Goal: Task Accomplishment & Management: Complete application form

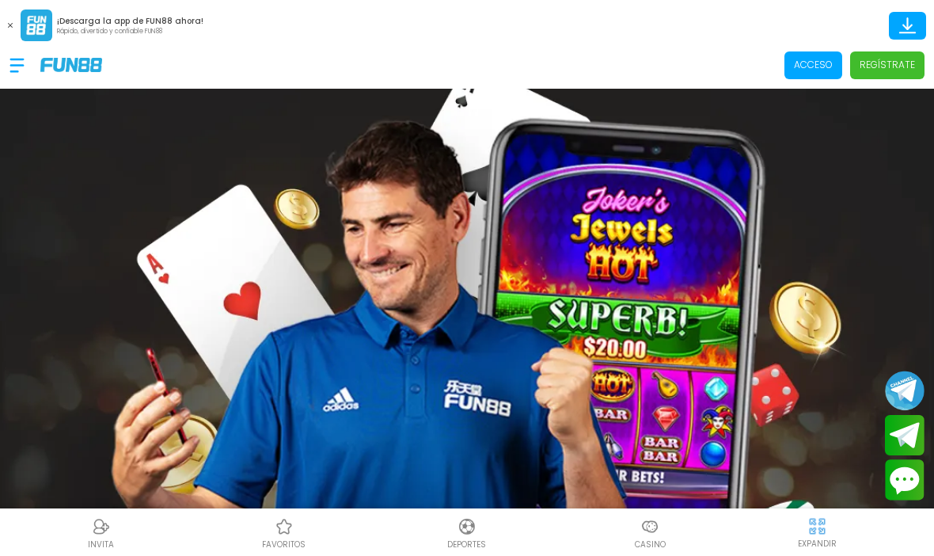
click at [900, 61] on p "Regístrate" at bounding box center [887, 65] width 55 height 14
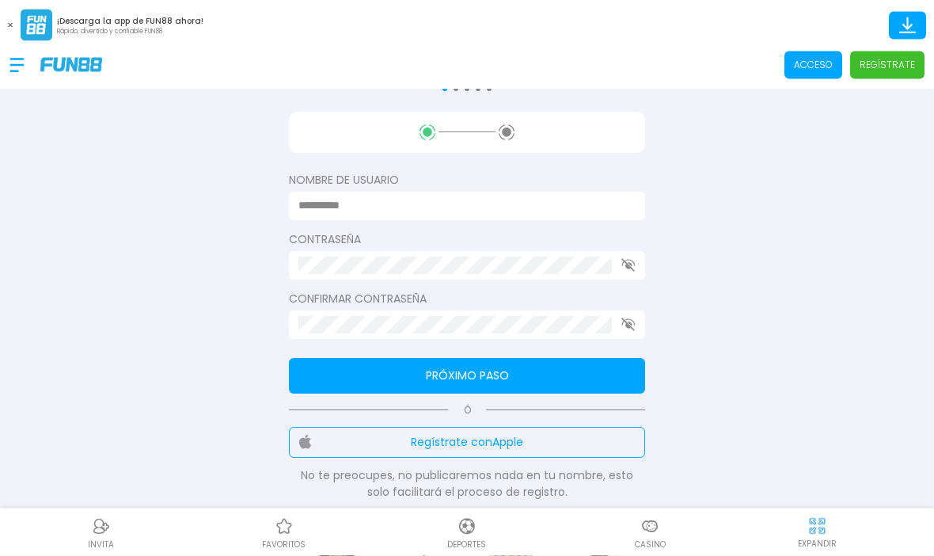
scroll to position [197, 0]
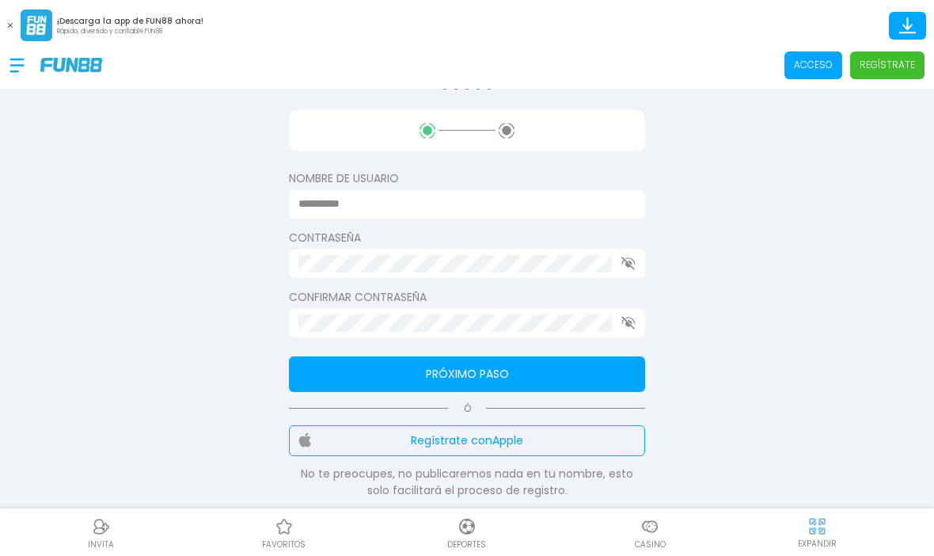
click at [530, 438] on button "Regístrate con Apple" at bounding box center [467, 440] width 356 height 31
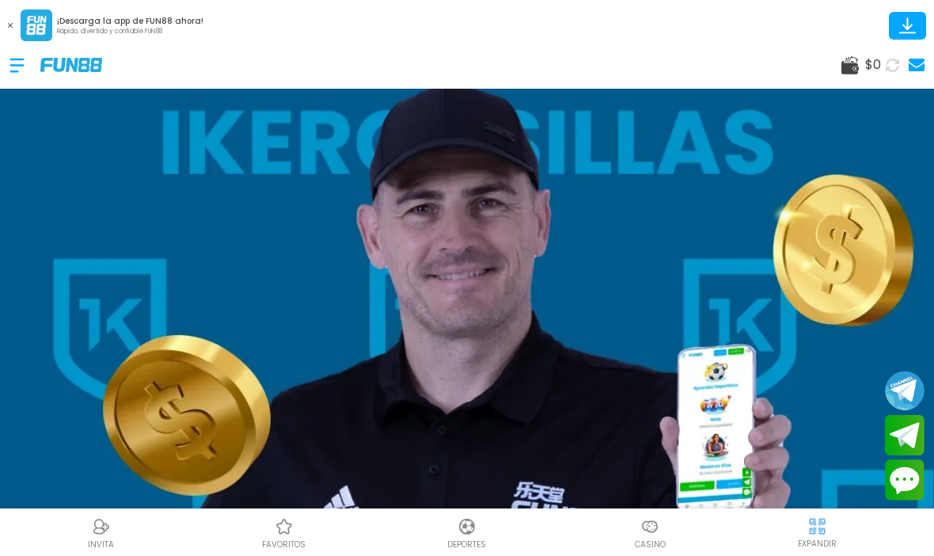
click at [860, 55] on div "$ 0" at bounding box center [862, 64] width 40 height 19
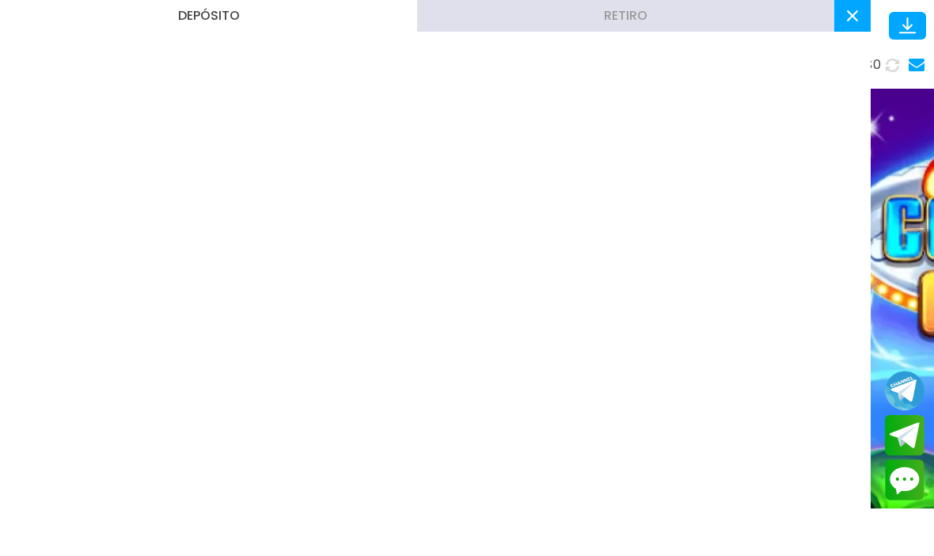
click at [857, 17] on icon at bounding box center [852, 15] width 11 height 11
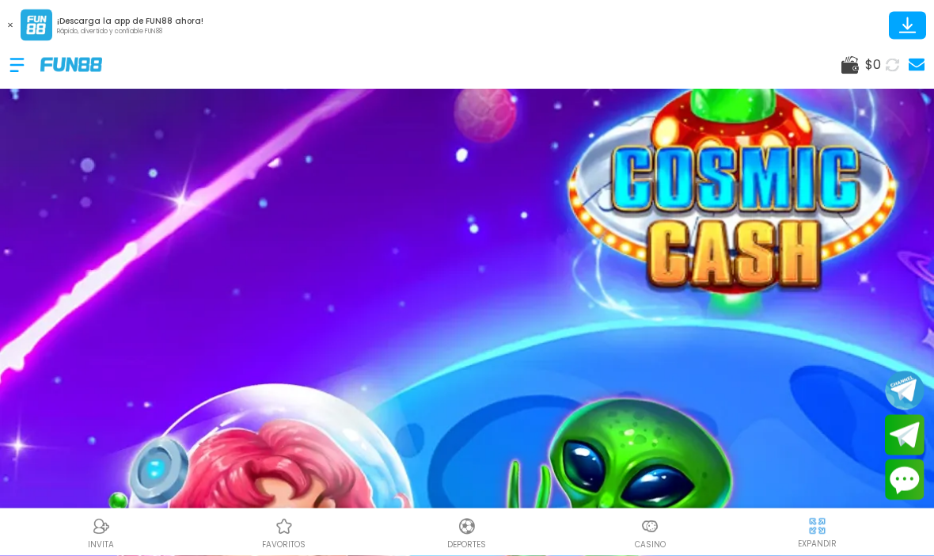
click at [659, 527] on img at bounding box center [650, 526] width 19 height 19
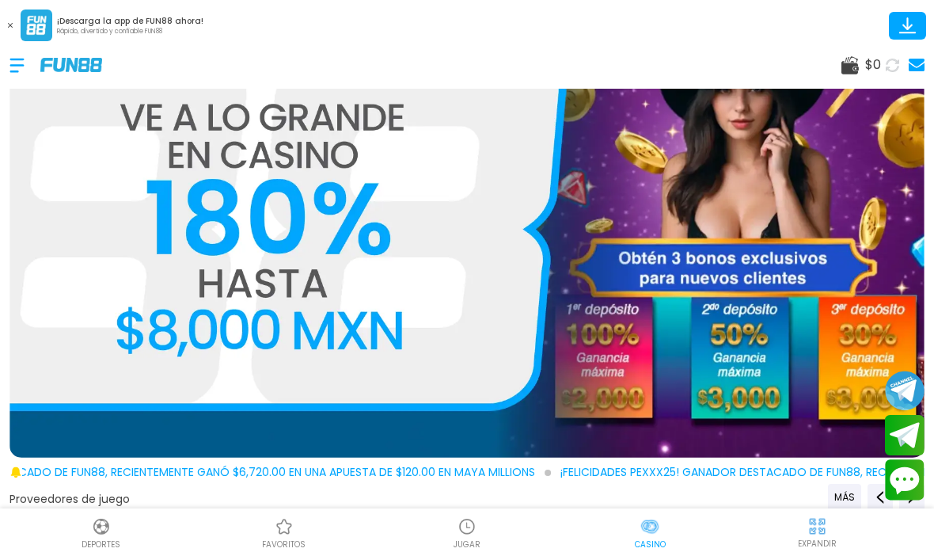
click at [855, 56] on icon at bounding box center [850, 65] width 17 height 18
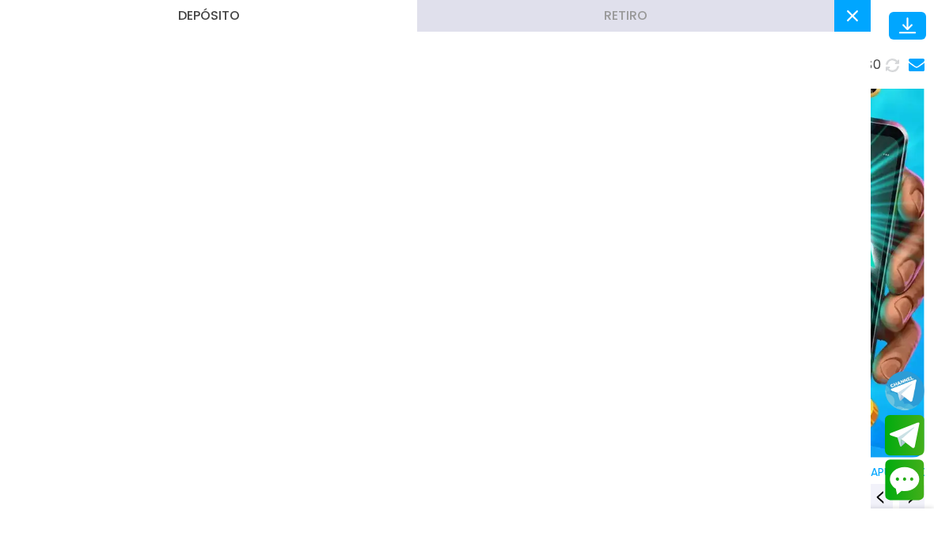
click at [854, 20] on icon at bounding box center [852, 15] width 11 height 11
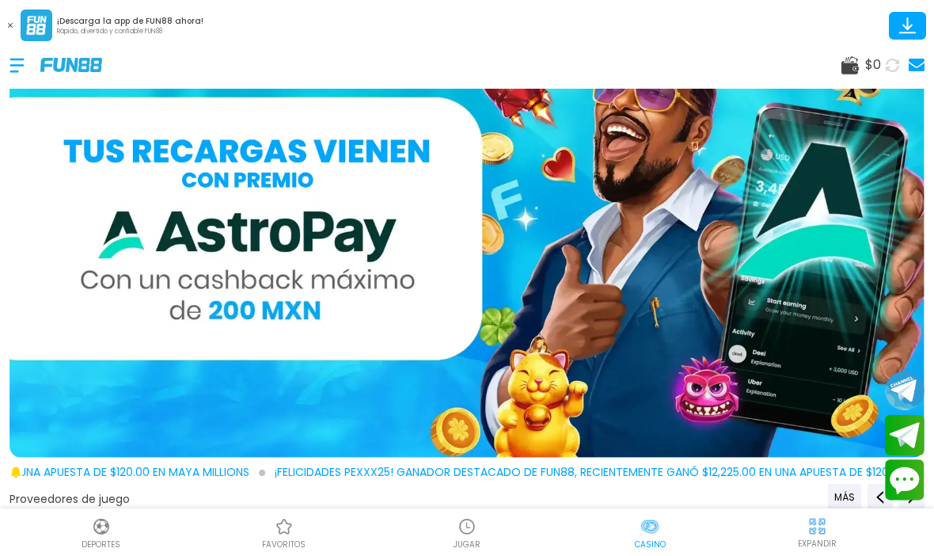
click at [850, 72] on use at bounding box center [850, 65] width 17 height 18
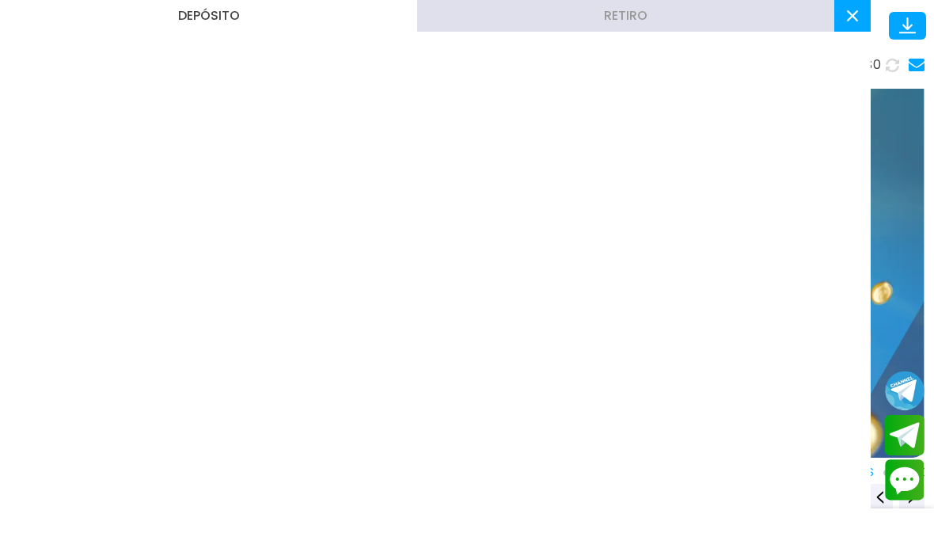
click at [75, 127] on div "Depósito Retiro" at bounding box center [435, 278] width 871 height 556
click at [80, 167] on div "Depósito Retiro" at bounding box center [435, 278] width 871 height 556
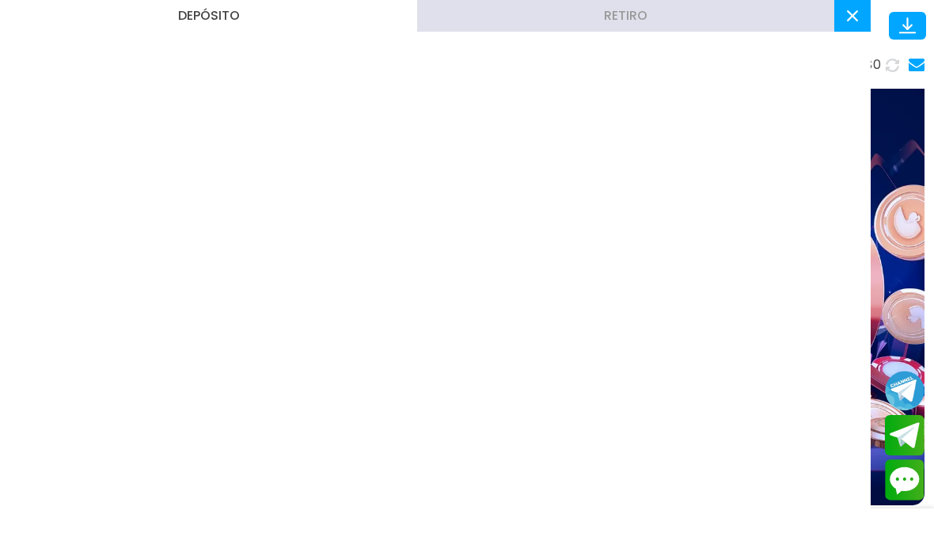
scroll to position [8, 0]
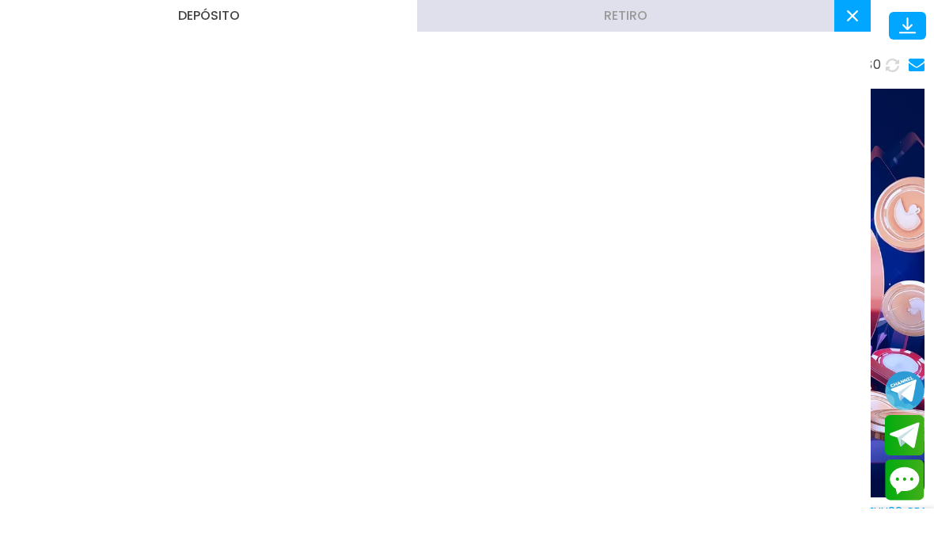
click at [921, 60] on use at bounding box center [917, 65] width 16 height 13
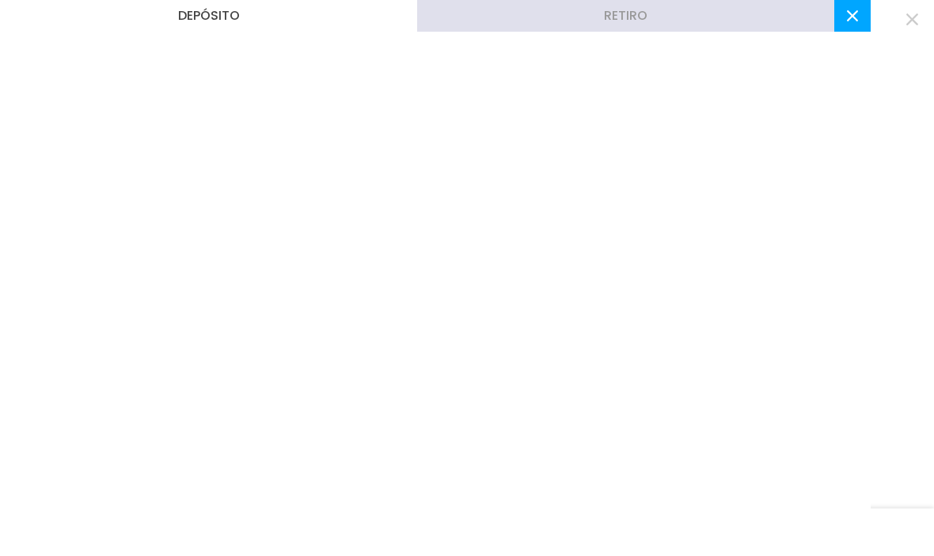
click at [914, 17] on use "button" at bounding box center [913, 19] width 12 height 12
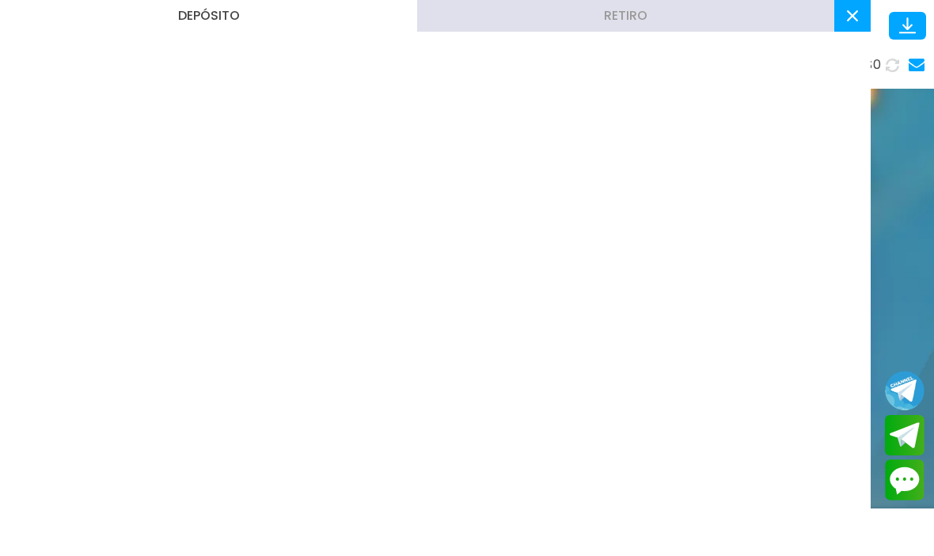
click at [860, 15] on button at bounding box center [852, 16] width 36 height 32
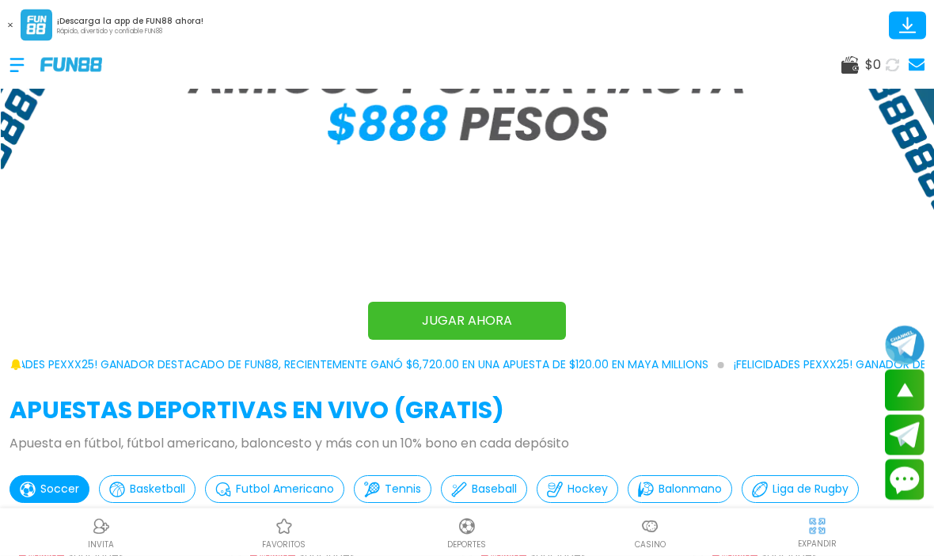
scroll to position [986, 0]
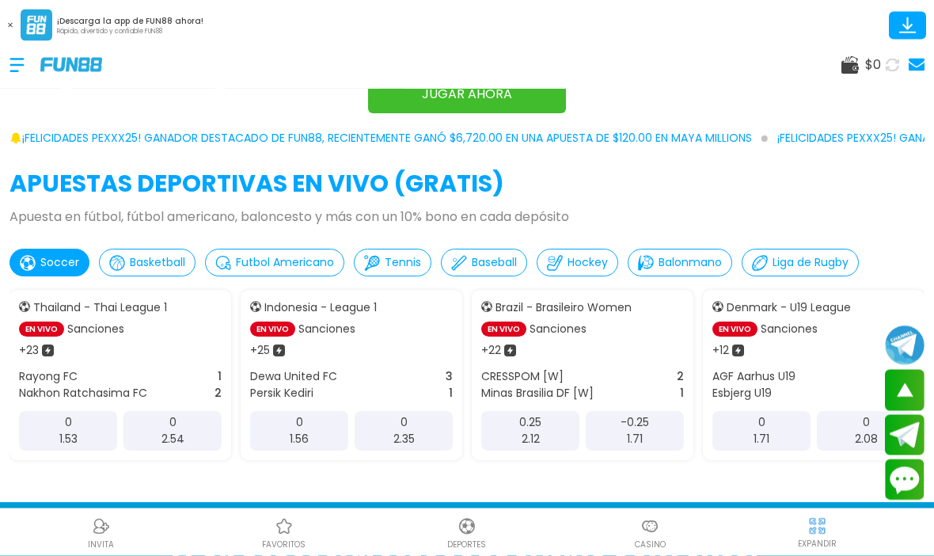
scroll to position [1209, 0]
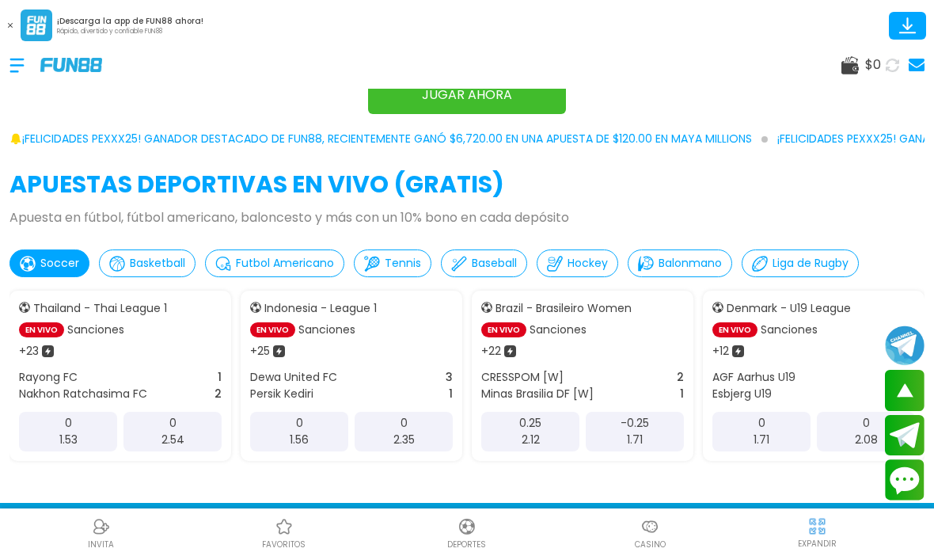
click at [27, 58] on div at bounding box center [25, 65] width 31 height 47
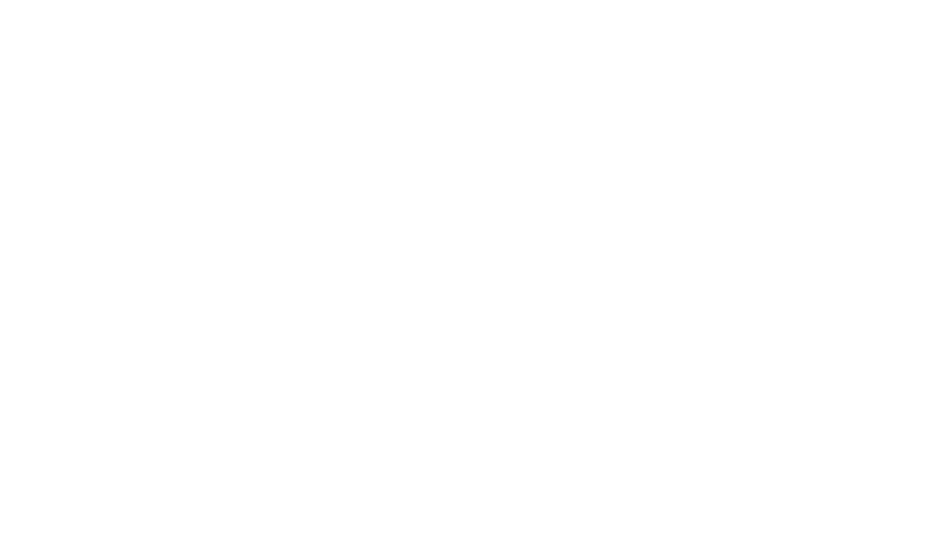
scroll to position [0, 0]
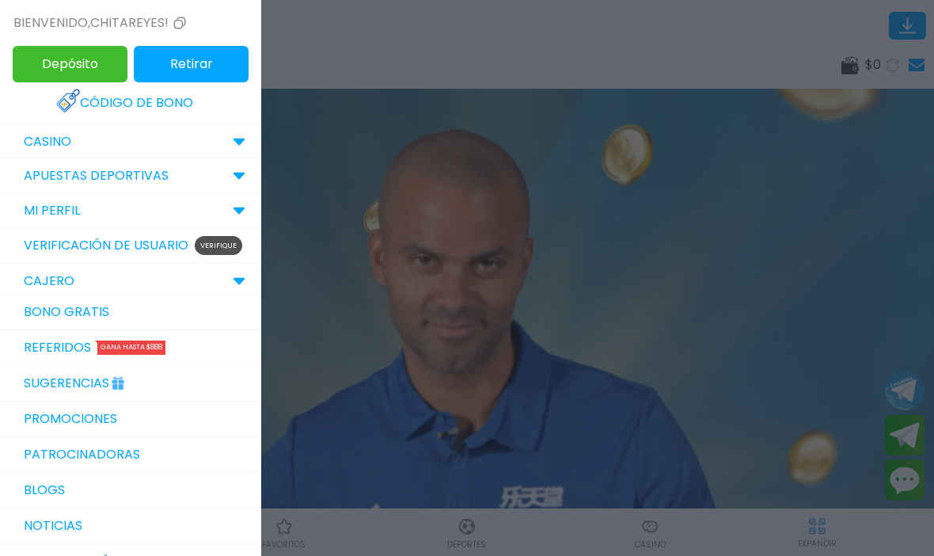
click at [41, 136] on p "CASINO" at bounding box center [48, 141] width 48 height 19
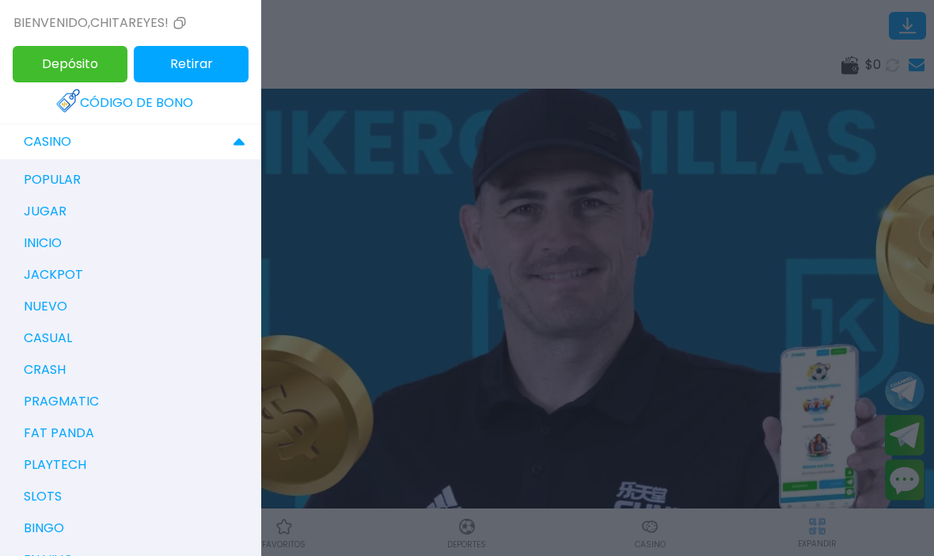
click at [55, 66] on button "Depósito" at bounding box center [70, 64] width 115 height 36
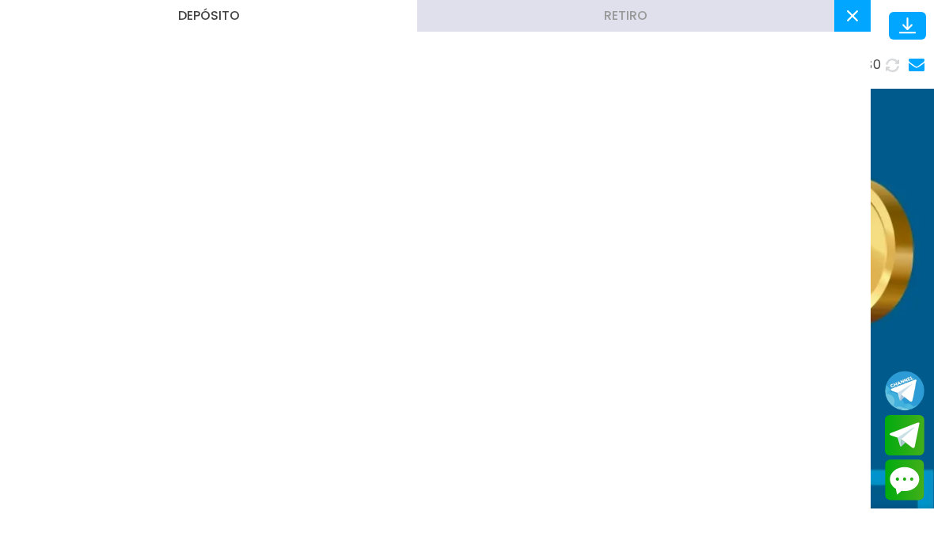
click at [854, 27] on button at bounding box center [852, 16] width 36 height 32
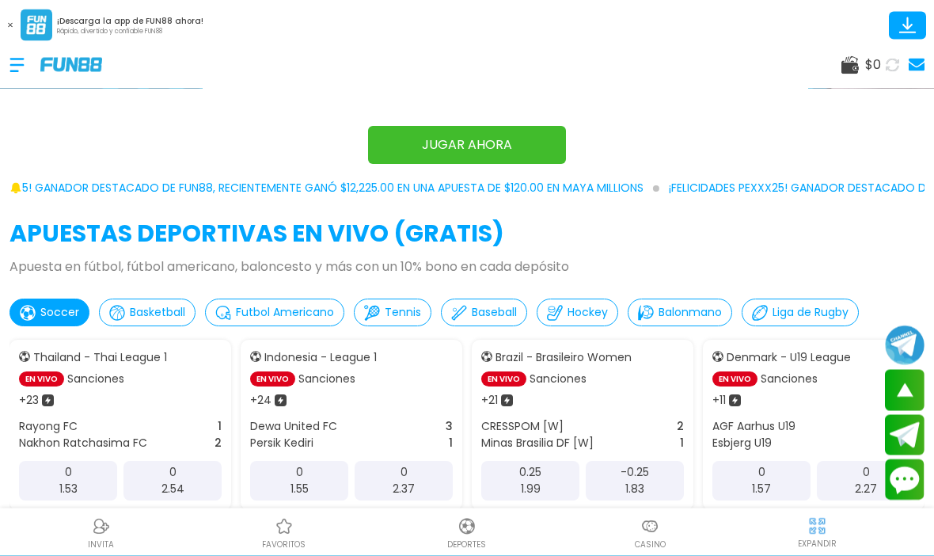
scroll to position [1160, 0]
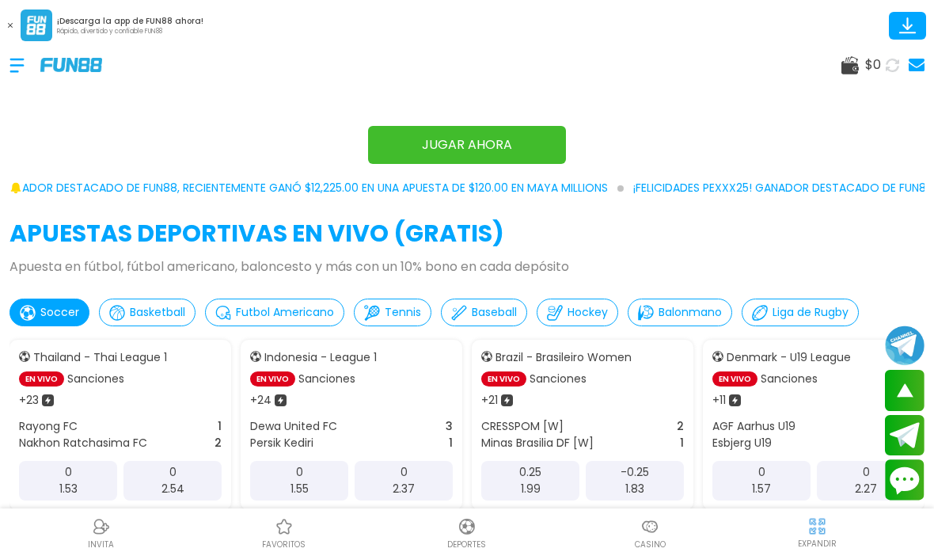
click at [21, 70] on div at bounding box center [25, 65] width 31 height 47
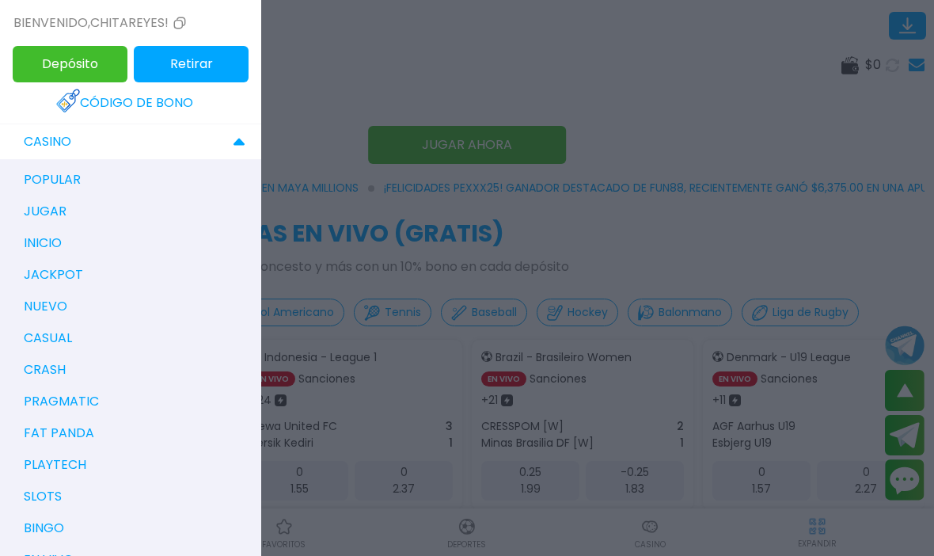
click at [234, 127] on div "CASINO" at bounding box center [130, 141] width 261 height 35
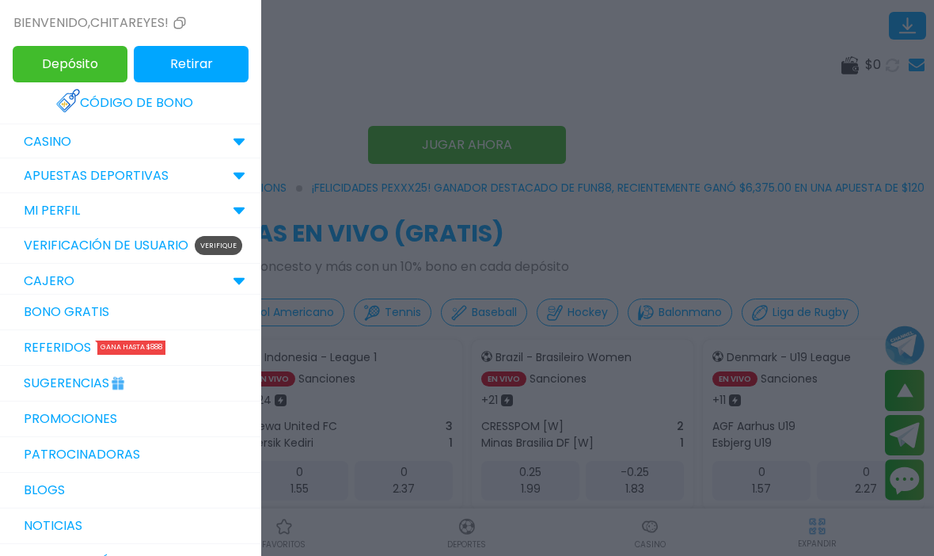
click at [189, 131] on div "CASINO" at bounding box center [130, 141] width 261 height 35
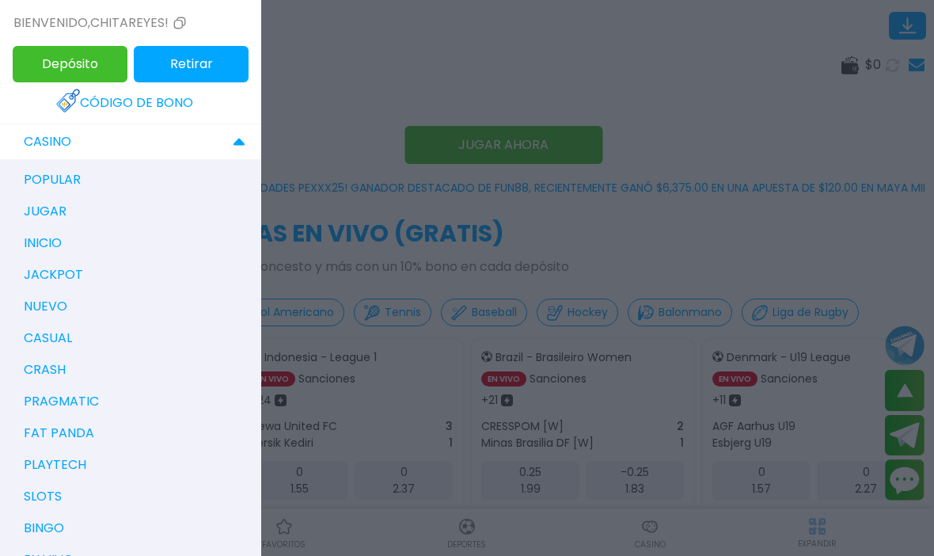
click at [85, 201] on div "jugar" at bounding box center [138, 212] width 245 height 32
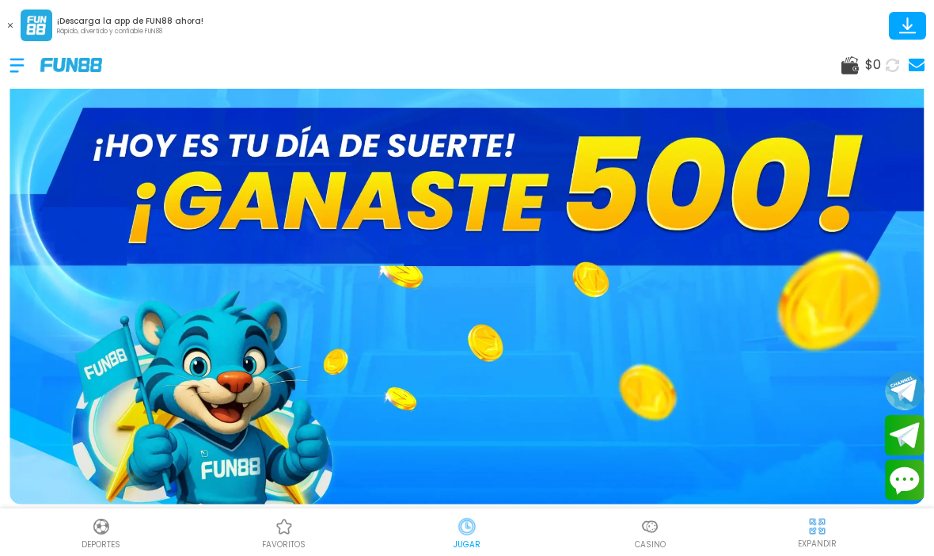
scroll to position [3, 0]
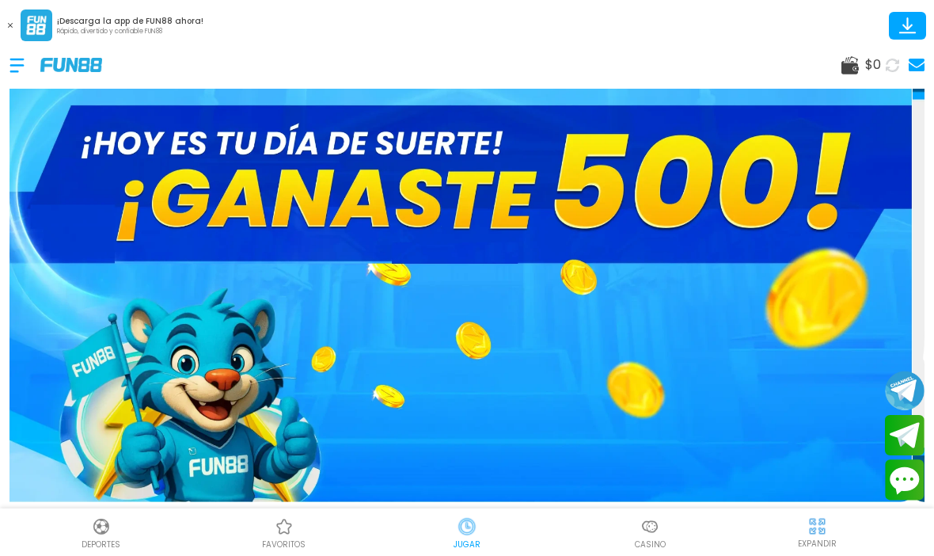
click at [648, 248] on img at bounding box center [455, 273] width 915 height 458
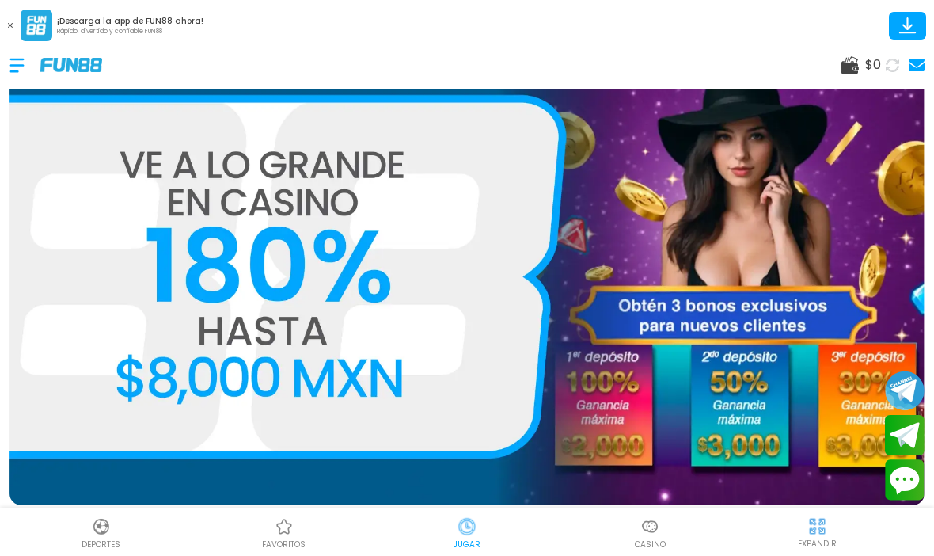
click at [861, 66] on div "$ 0" at bounding box center [862, 64] width 40 height 19
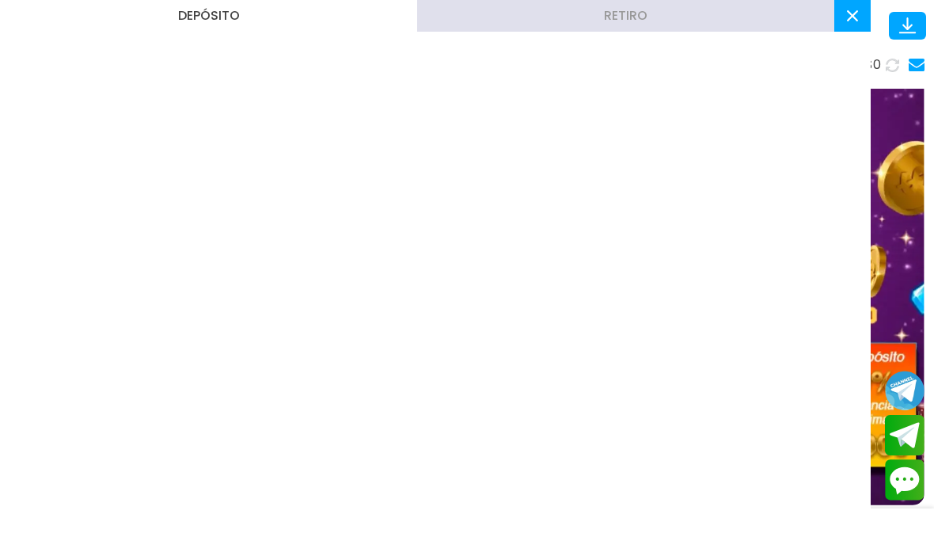
click at [275, 15] on button "Depósito" at bounding box center [208, 16] width 417 height 32
click at [233, 21] on button "Depósito" at bounding box center [208, 16] width 417 height 32
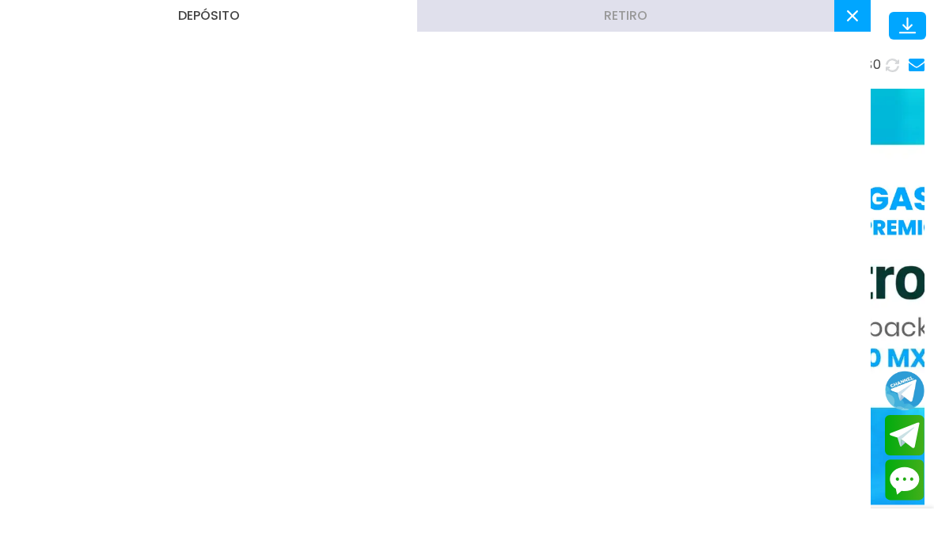
click at [679, 24] on button "Retiro" at bounding box center [625, 16] width 417 height 32
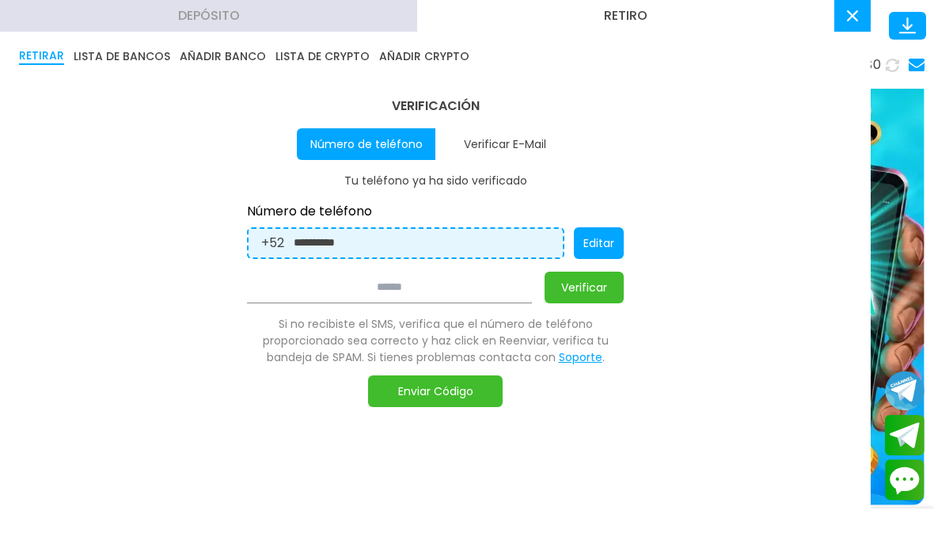
click at [454, 241] on input "**********" at bounding box center [422, 242] width 257 height 17
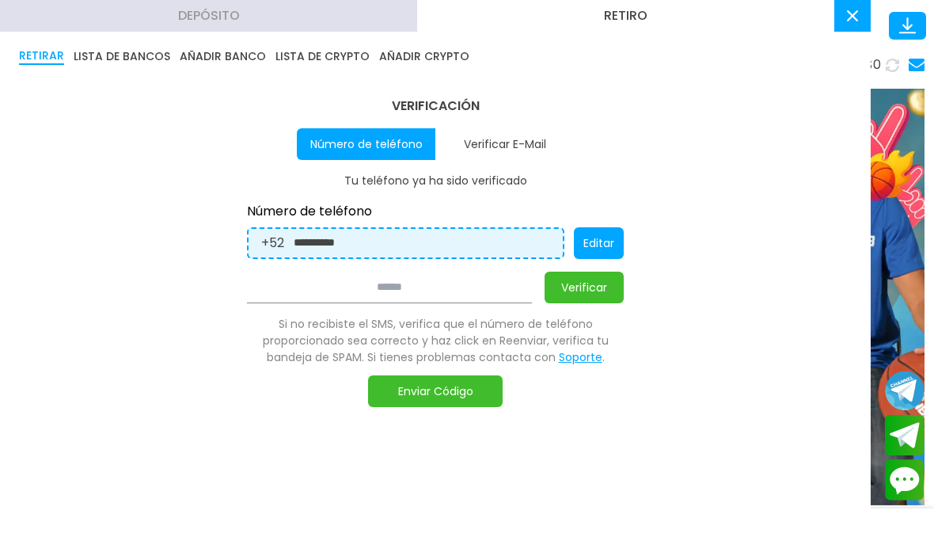
click at [504, 242] on input "**********" at bounding box center [422, 242] width 257 height 17
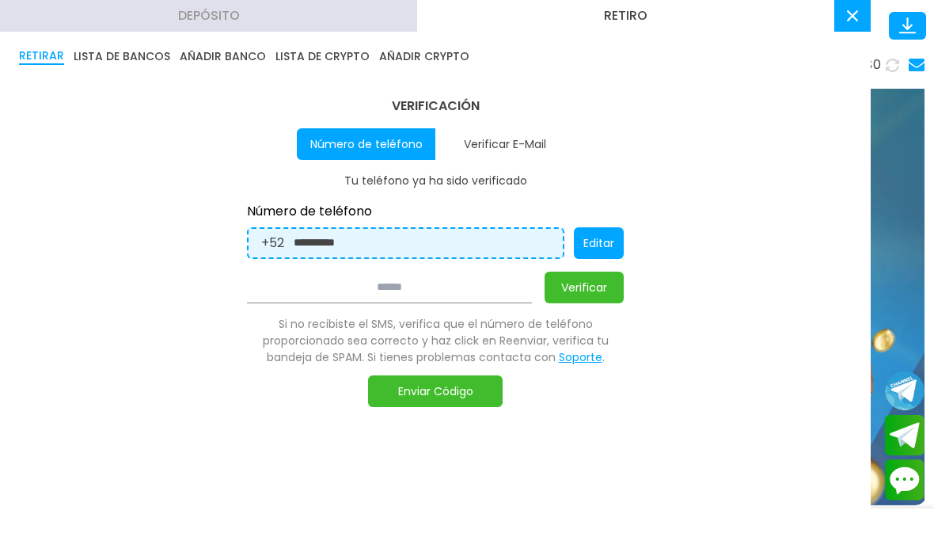
click at [503, 238] on input "**********" at bounding box center [422, 242] width 257 height 17
click at [614, 238] on button "Editar" at bounding box center [599, 243] width 50 height 32
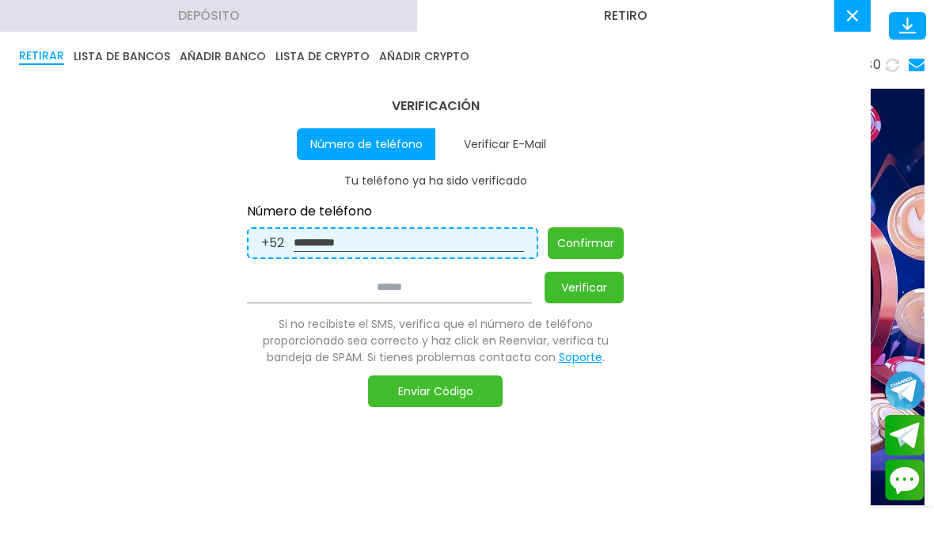
click at [276, 241] on p "+52" at bounding box center [272, 243] width 23 height 19
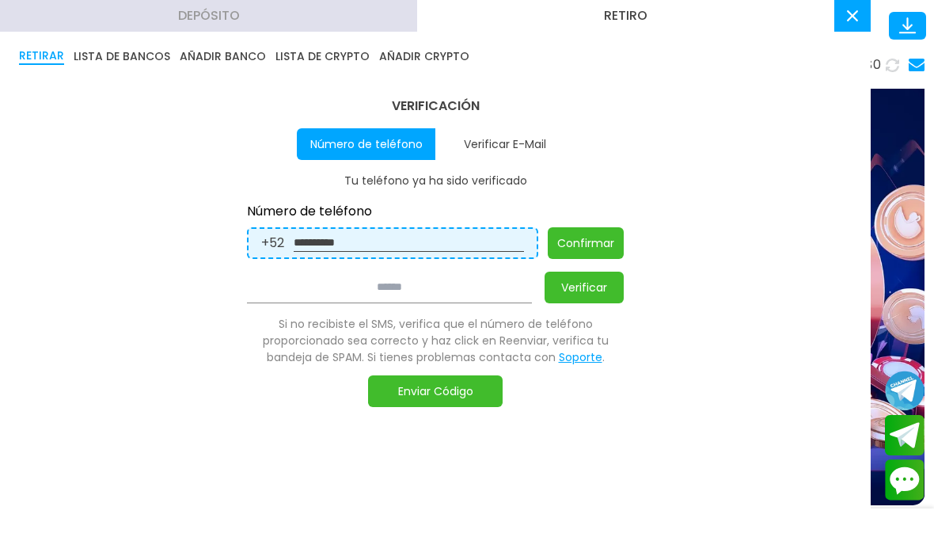
click at [424, 234] on input "**********" at bounding box center [409, 242] width 230 height 17
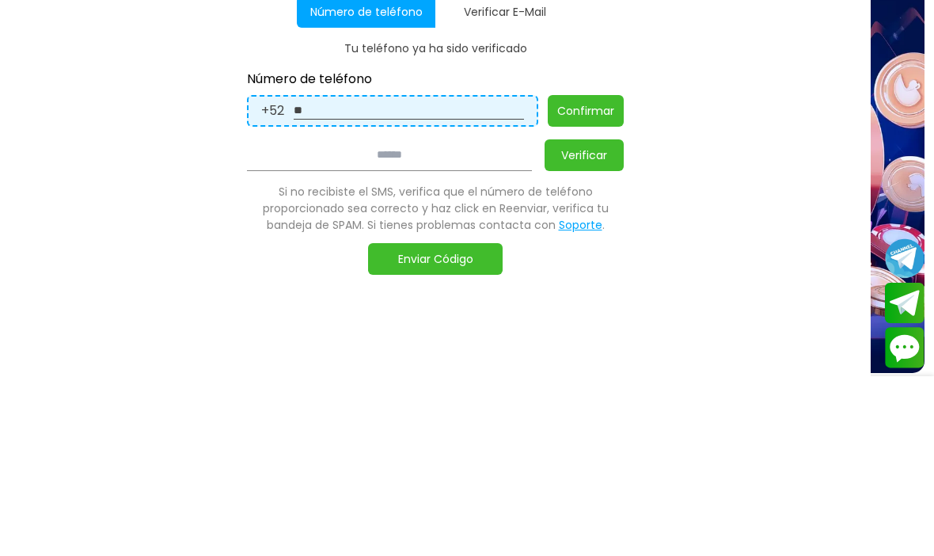
type input "*"
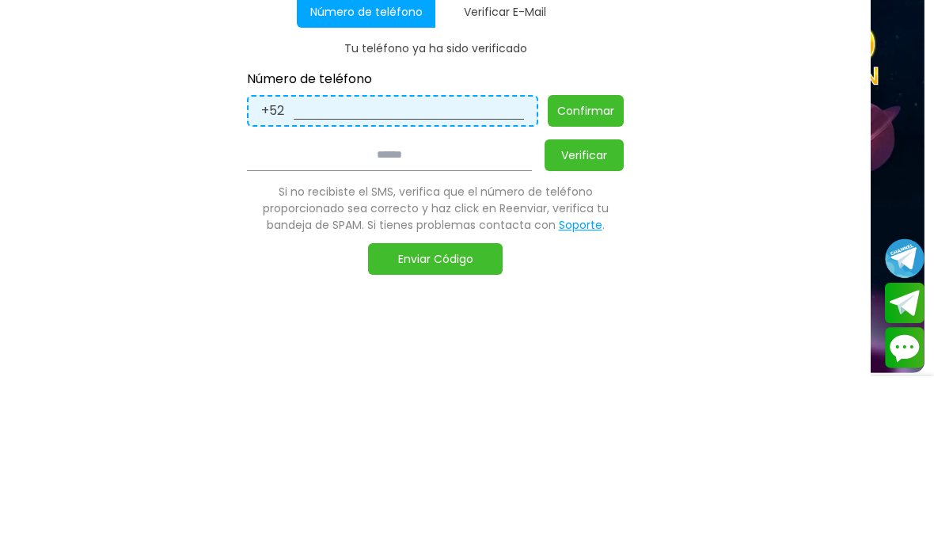
click at [295, 234] on input at bounding box center [409, 242] width 230 height 17
click at [292, 227] on div "+52" at bounding box center [392, 243] width 291 height 32
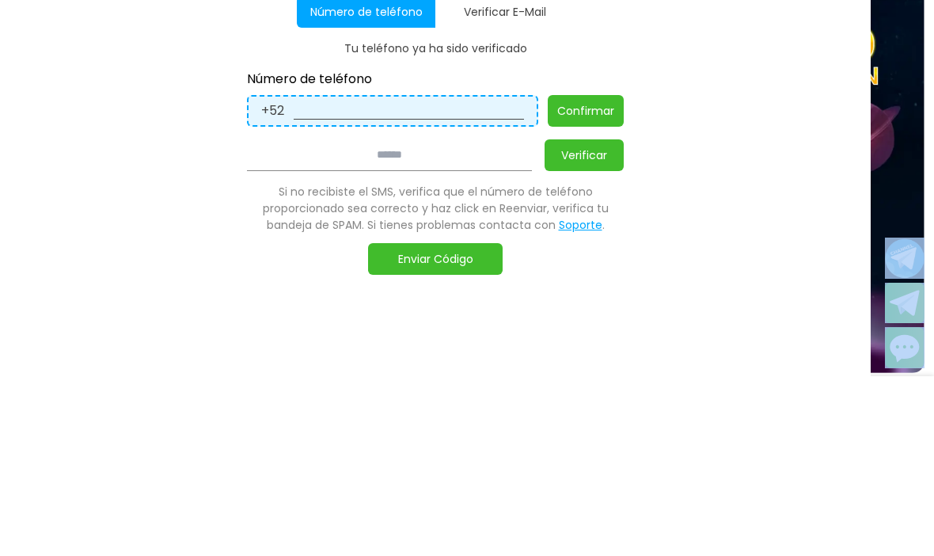
scroll to position [102, 0]
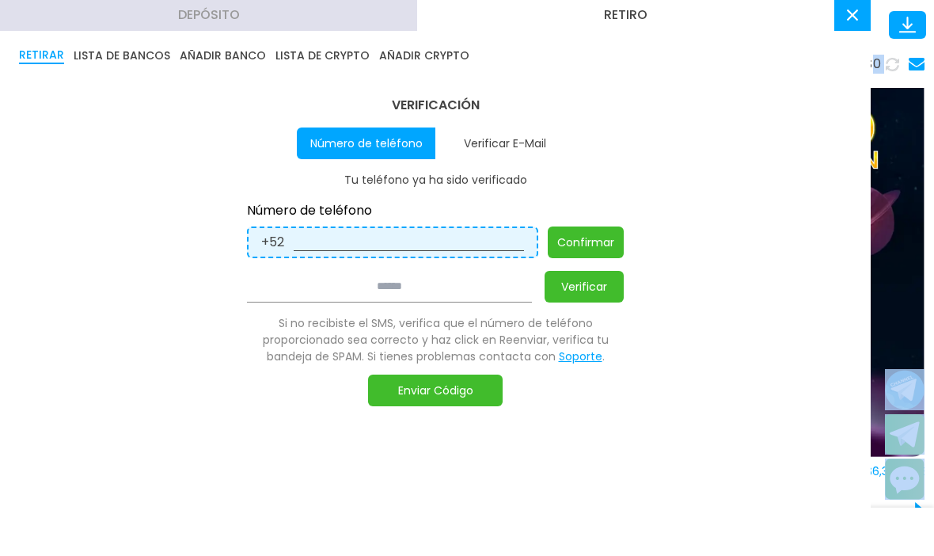
click at [329, 222] on div "Número de teléfono +52 Confirmar" at bounding box center [435, 230] width 377 height 57
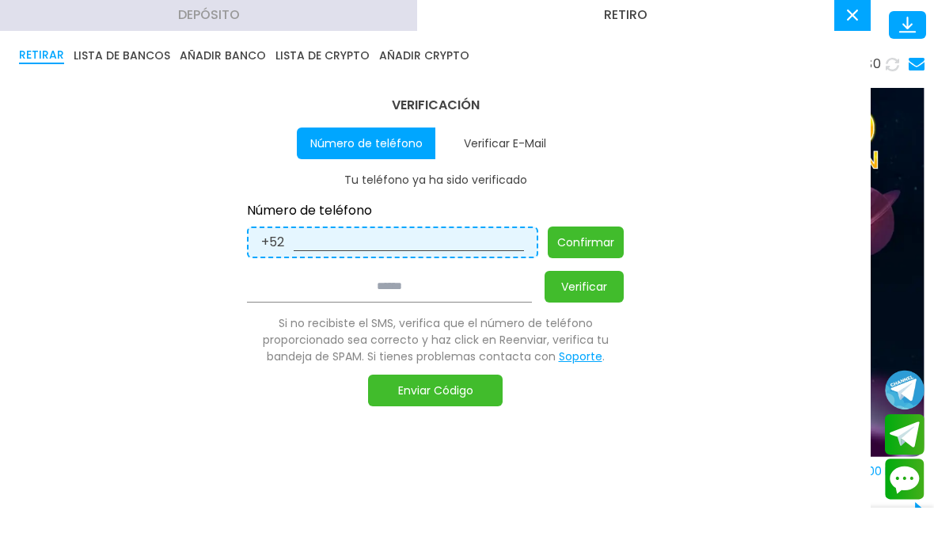
click at [517, 134] on button "Verificar E-Mail" at bounding box center [504, 144] width 139 height 32
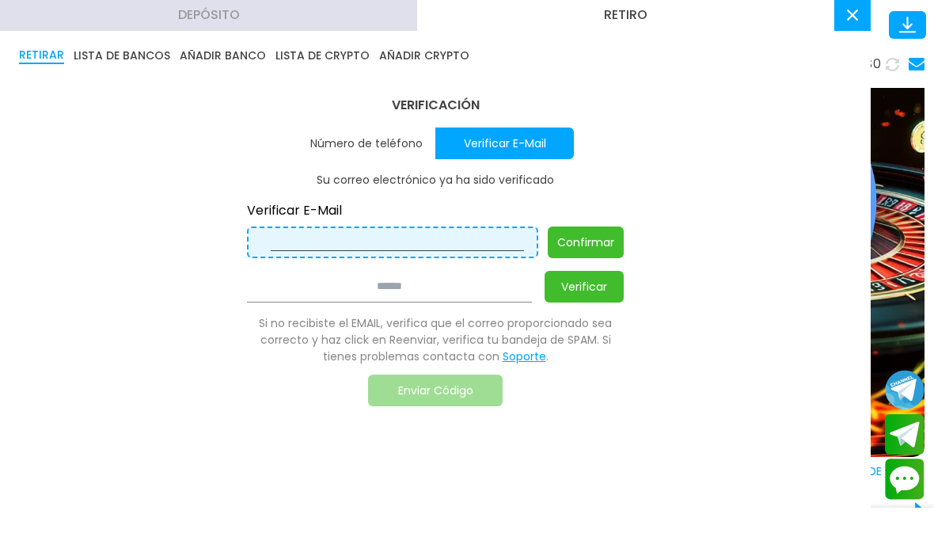
click at [434, 249] on input at bounding box center [397, 242] width 253 height 17
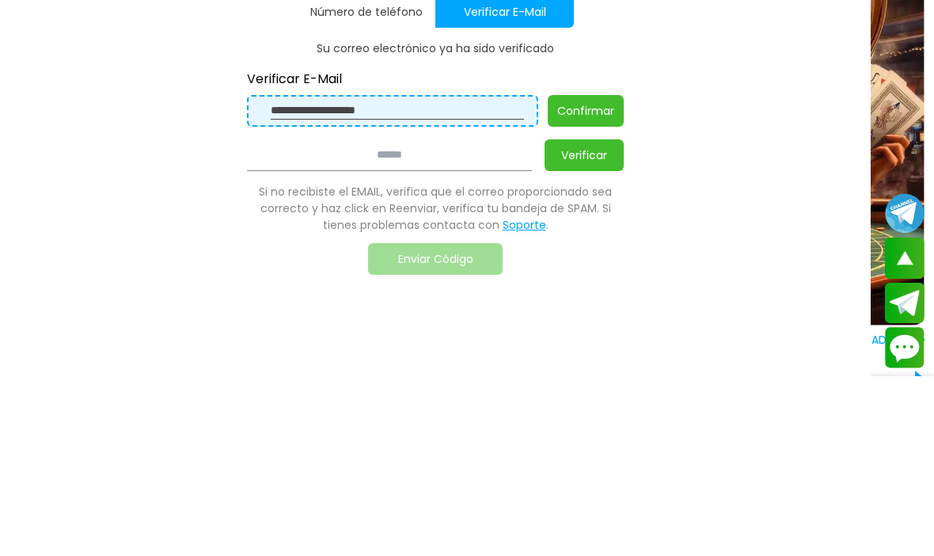
type input "**********"
click at [591, 227] on button "Confirmar" at bounding box center [586, 243] width 76 height 32
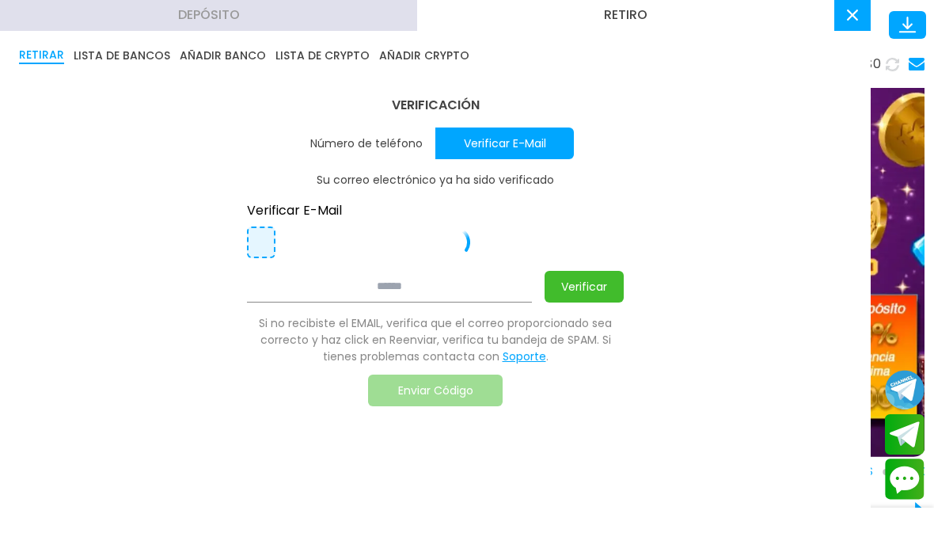
click at [599, 283] on button "Verificar" at bounding box center [584, 288] width 79 height 32
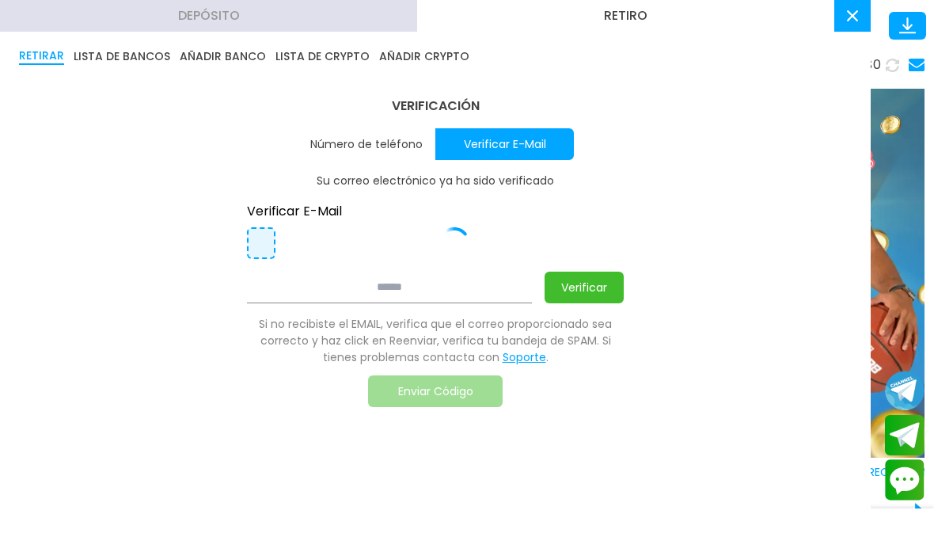
click at [263, 229] on div "**********" at bounding box center [261, 243] width 29 height 32
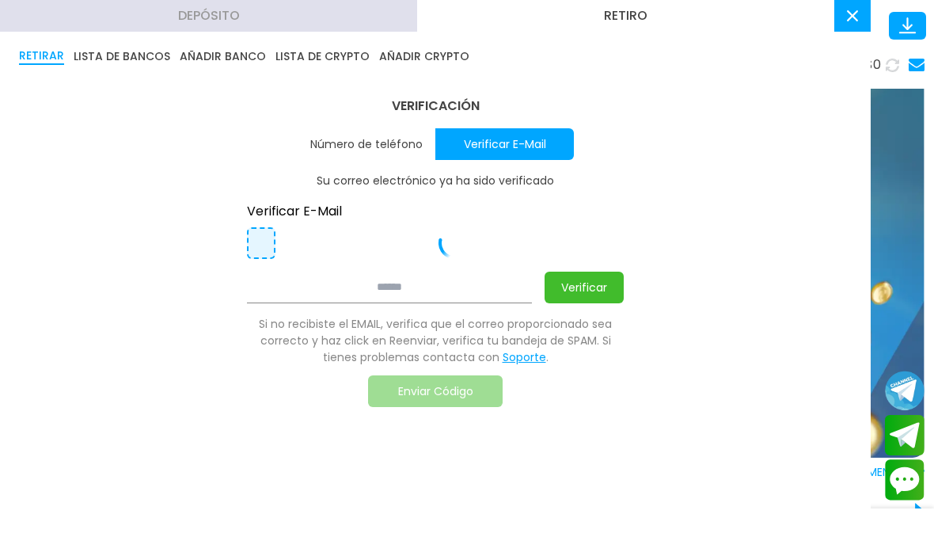
click at [313, 202] on p "Verificar E-Mail" at bounding box center [435, 211] width 377 height 19
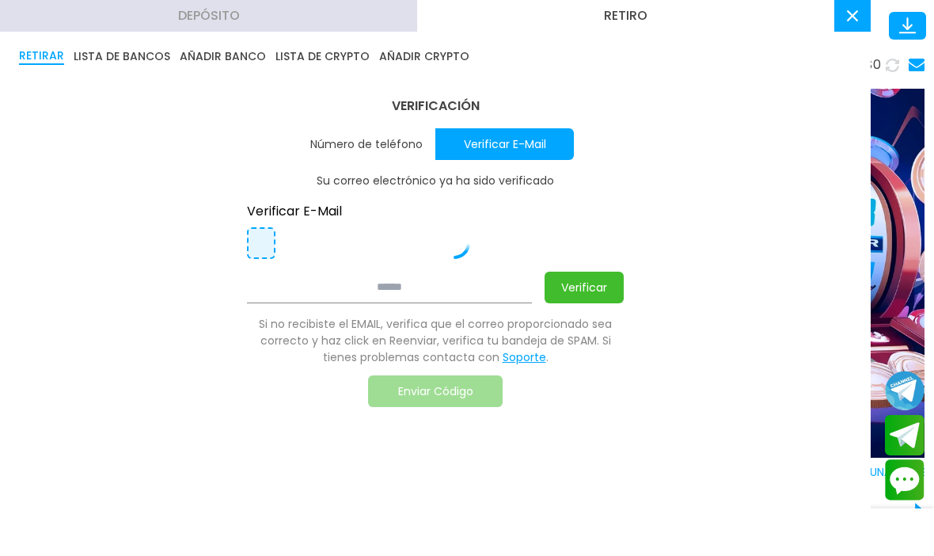
click at [590, 281] on button "Verificar" at bounding box center [584, 288] width 79 height 32
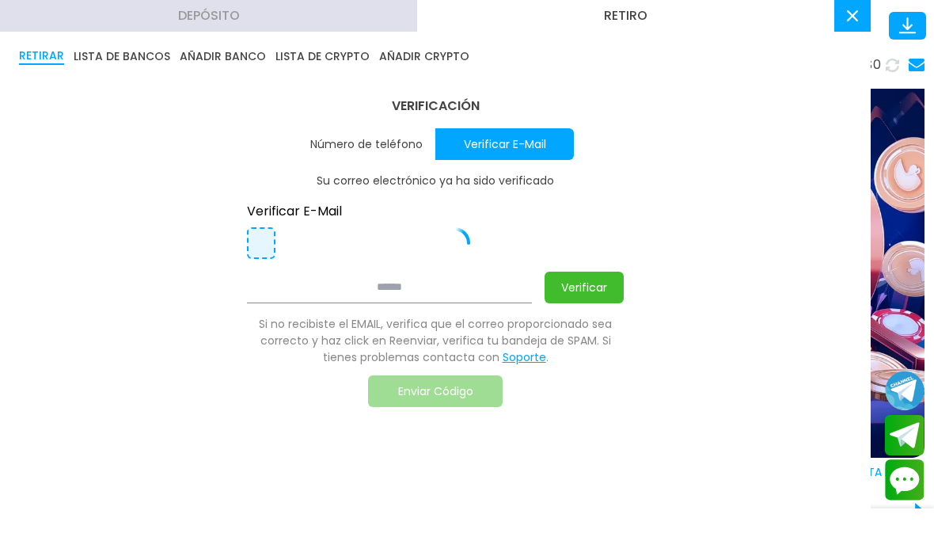
click at [262, 230] on div "**********" at bounding box center [261, 243] width 29 height 32
click at [265, 227] on div "**********" at bounding box center [261, 243] width 29 height 32
click at [419, 294] on input at bounding box center [389, 288] width 285 height 32
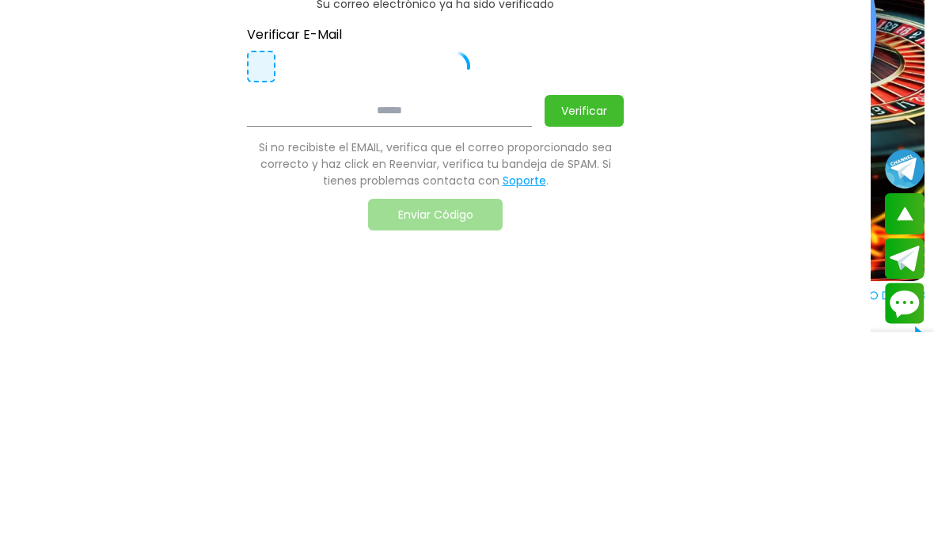
click at [447, 316] on p "Si no recibiste el EMAIL, verifica que el correo proporcionado sea correcto y h…" at bounding box center [435, 341] width 377 height 50
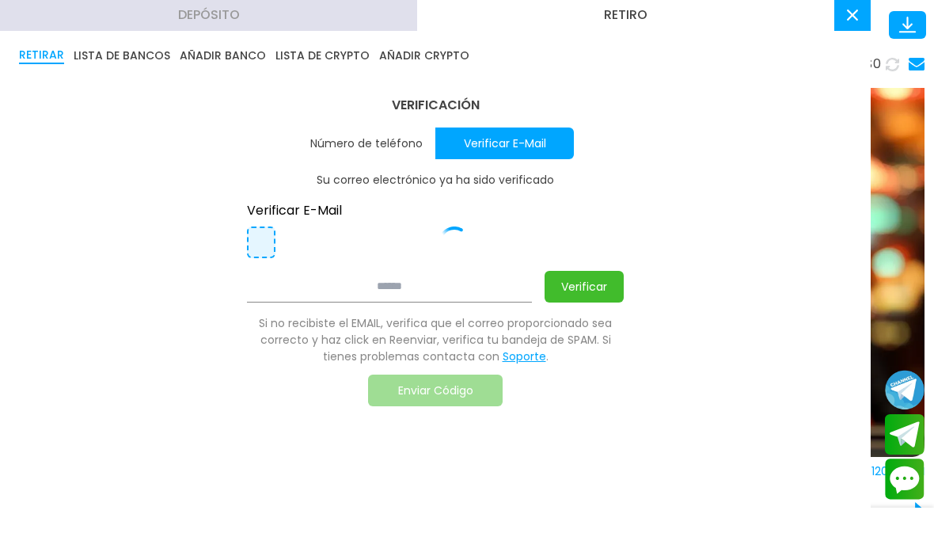
click at [522, 176] on p "Su correo electrónico ya ha sido verificado" at bounding box center [435, 181] width 377 height 17
click at [590, 210] on p "Verificar E-Mail" at bounding box center [435, 211] width 377 height 19
click at [629, 211] on div "**********" at bounding box center [436, 258] width 396 height 361
click at [599, 277] on button "Verificar" at bounding box center [584, 288] width 79 height 32
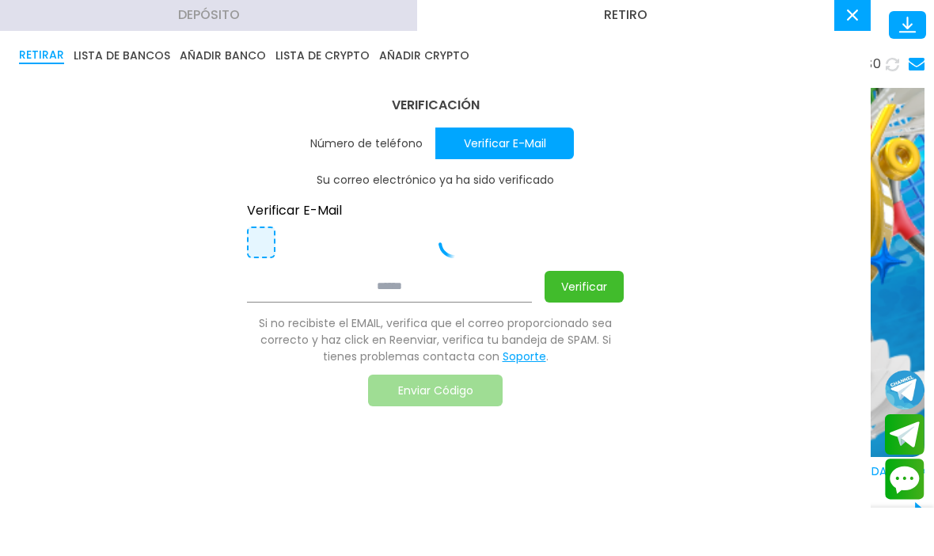
click at [336, 21] on button "Depósito" at bounding box center [208, 16] width 417 height 32
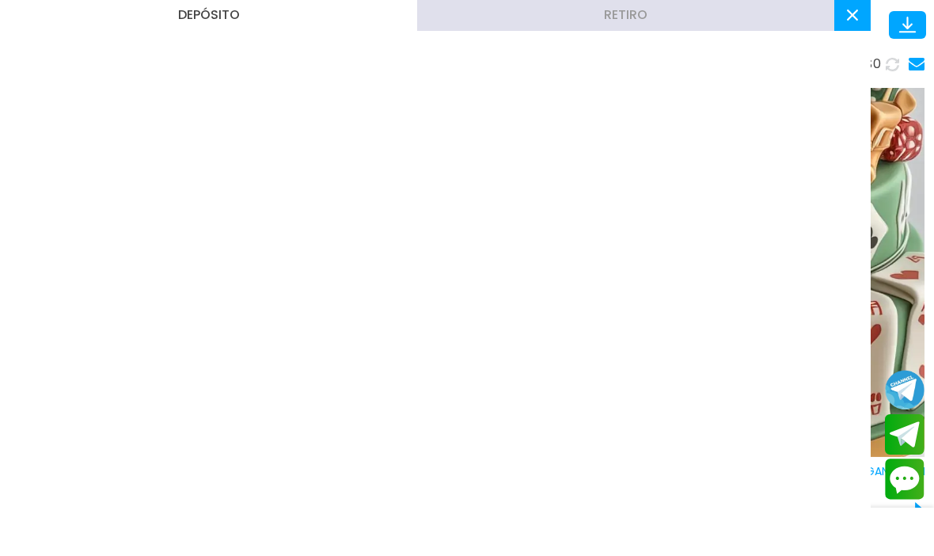
click at [853, 21] on button at bounding box center [852, 16] width 36 height 32
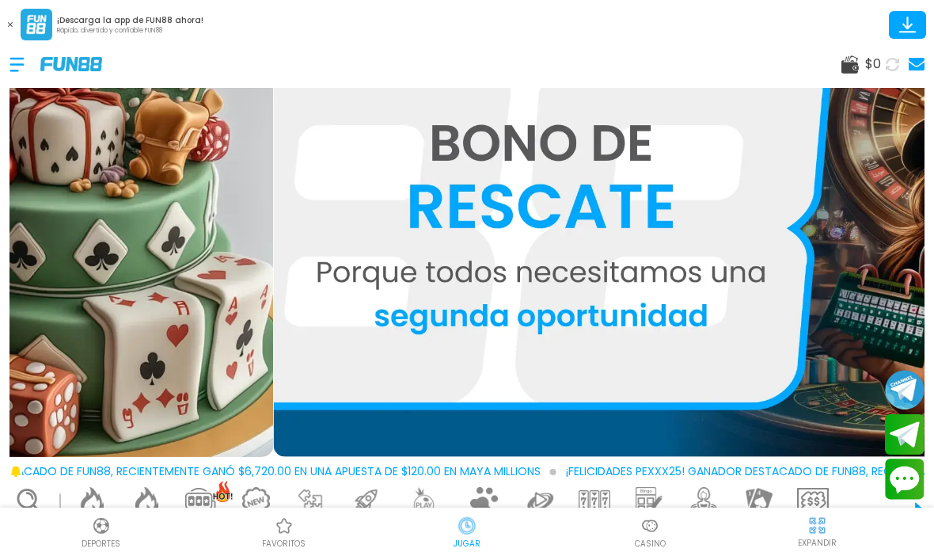
click at [874, 59] on span "$ 0" at bounding box center [873, 64] width 16 height 19
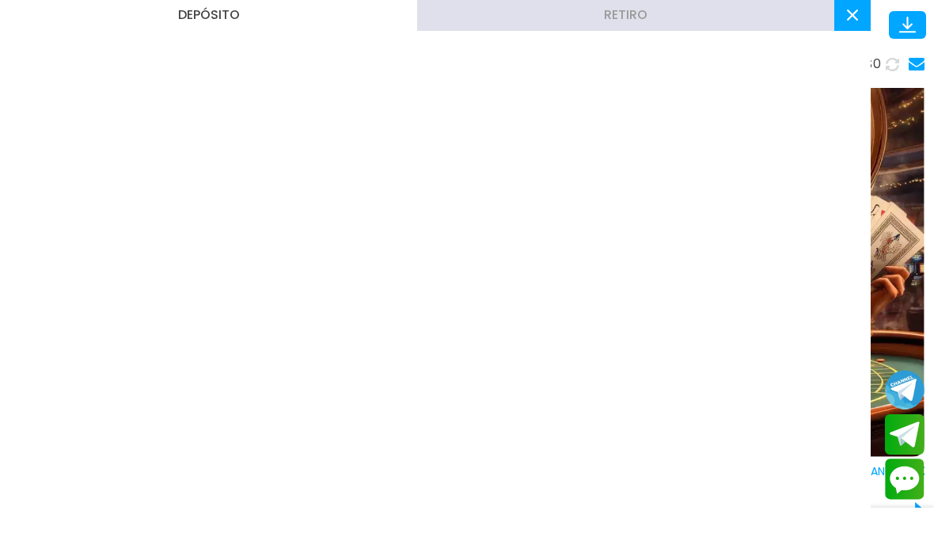
click at [853, 15] on use at bounding box center [852, 15] width 11 height 11
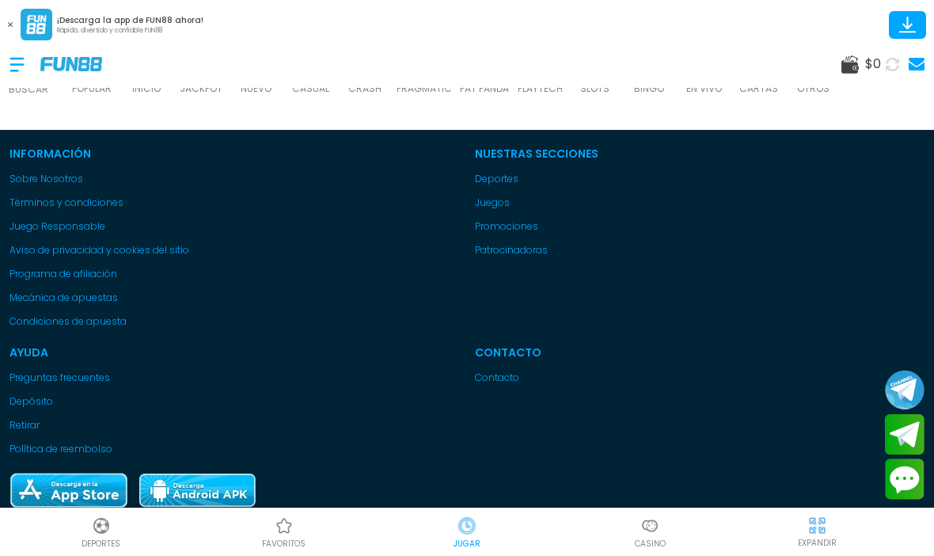
scroll to position [433, 0]
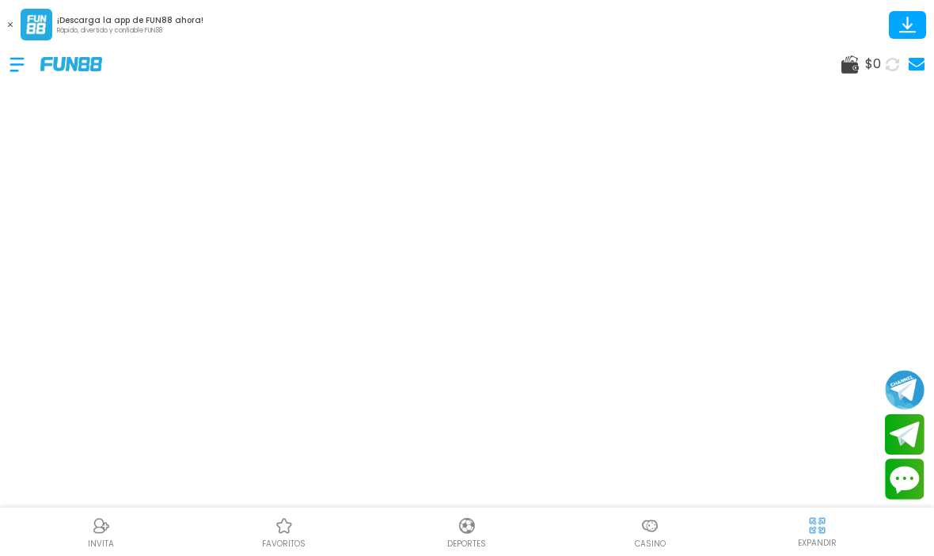
scroll to position [1215, 0]
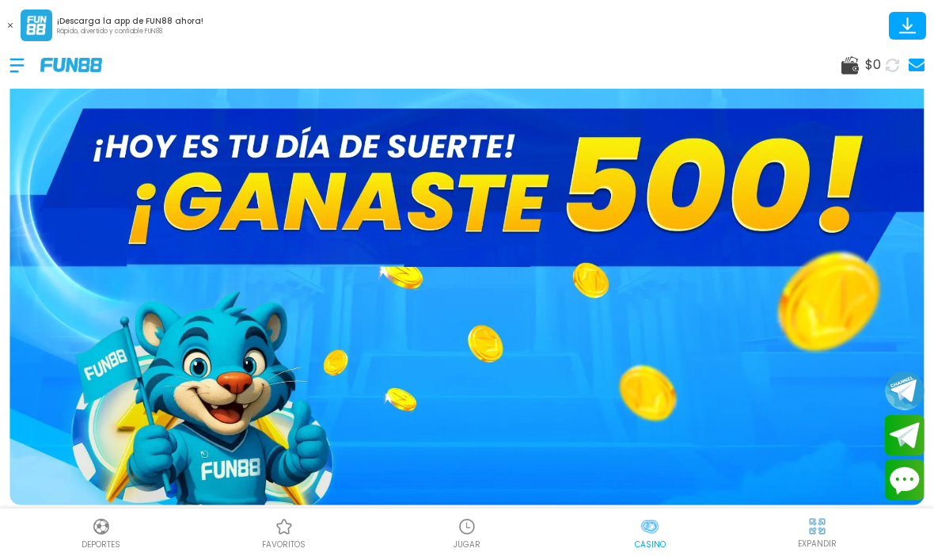
scroll to position [50, 0]
